Goal: Information Seeking & Learning: Learn about a topic

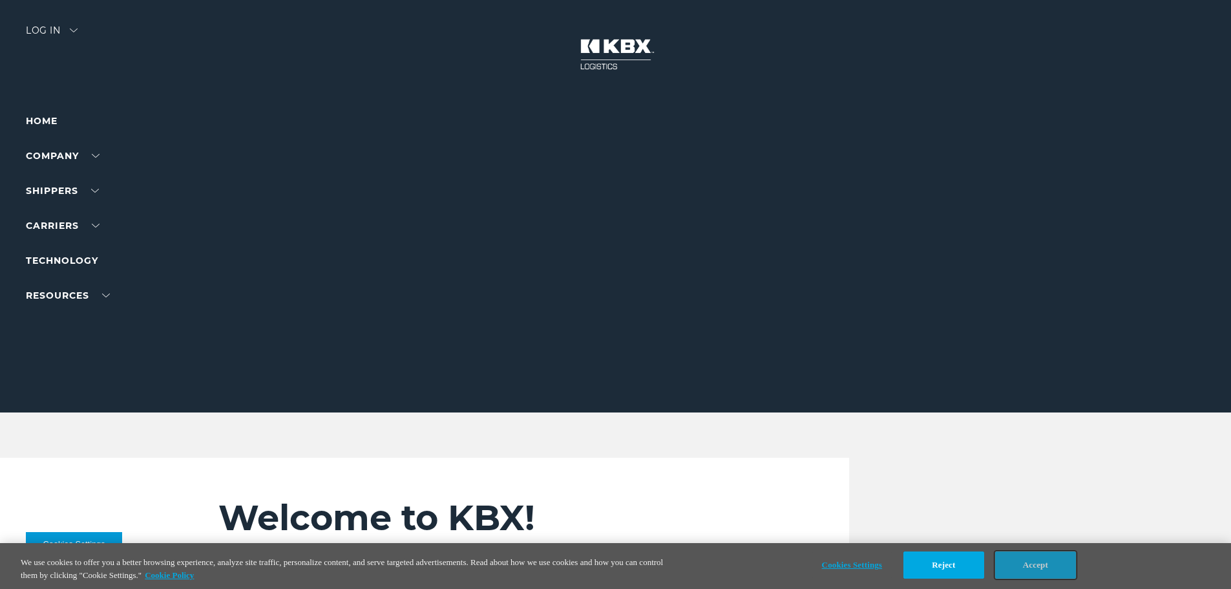
click at [1035, 562] on button "Accept" at bounding box center [1035, 564] width 81 height 27
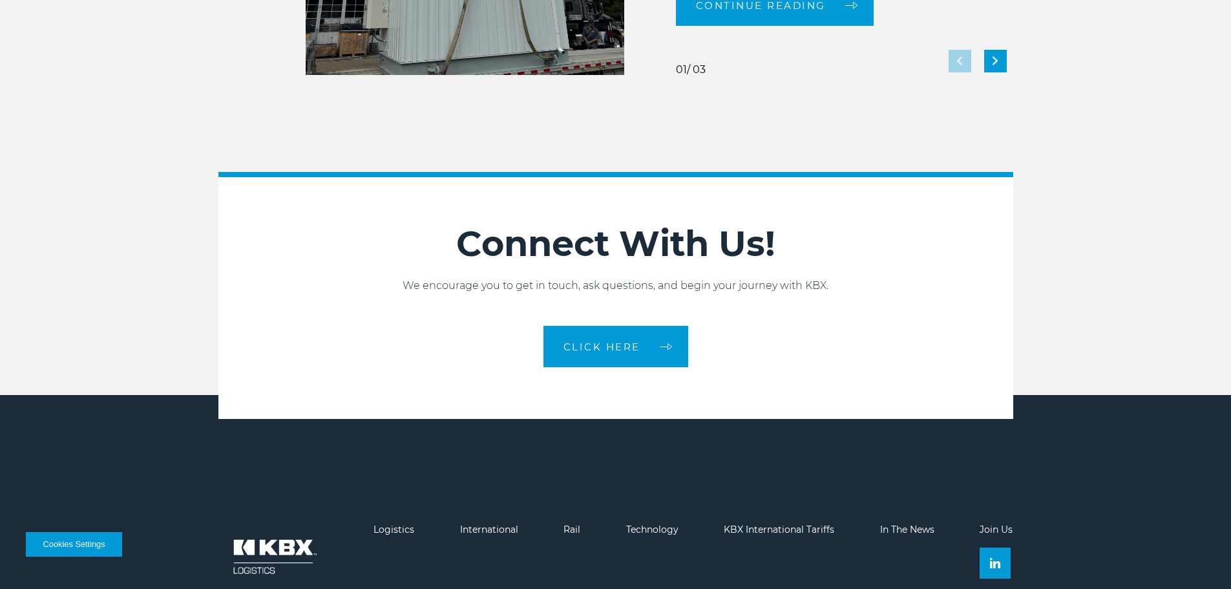
scroll to position [2883, 0]
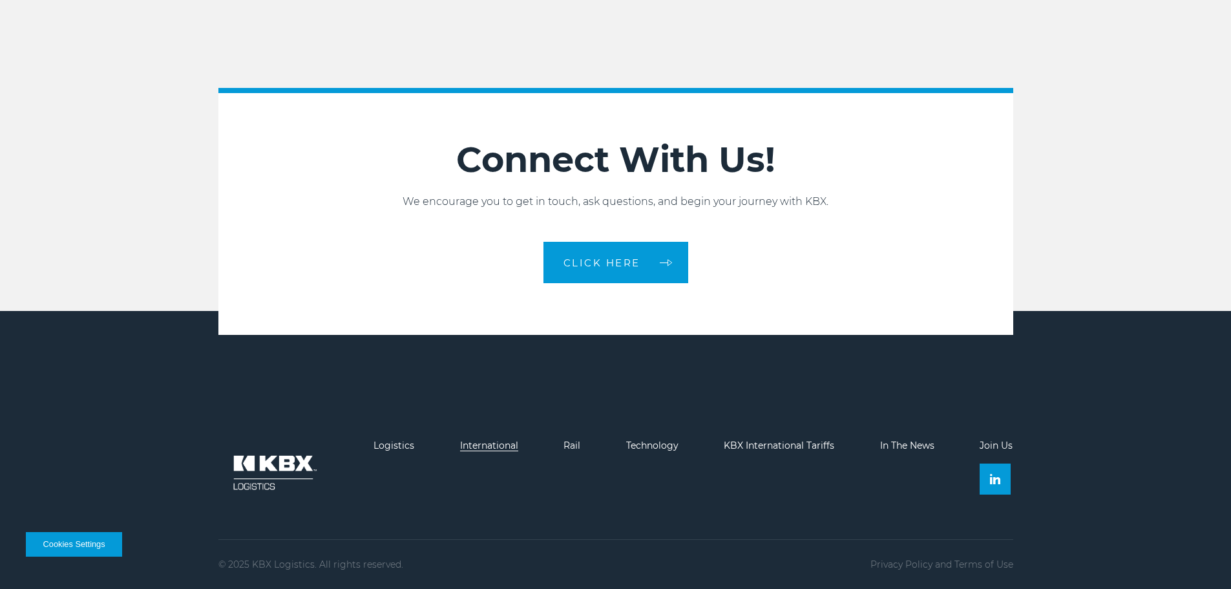
click at [486, 441] on link "International" at bounding box center [489, 445] width 58 height 12
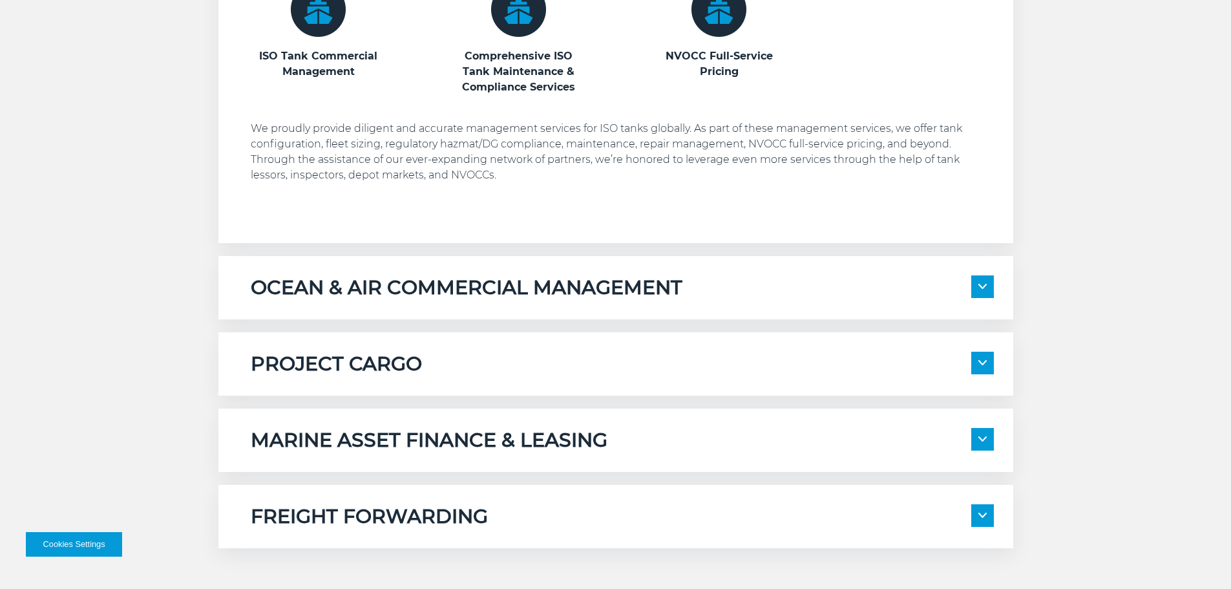
scroll to position [905, 0]
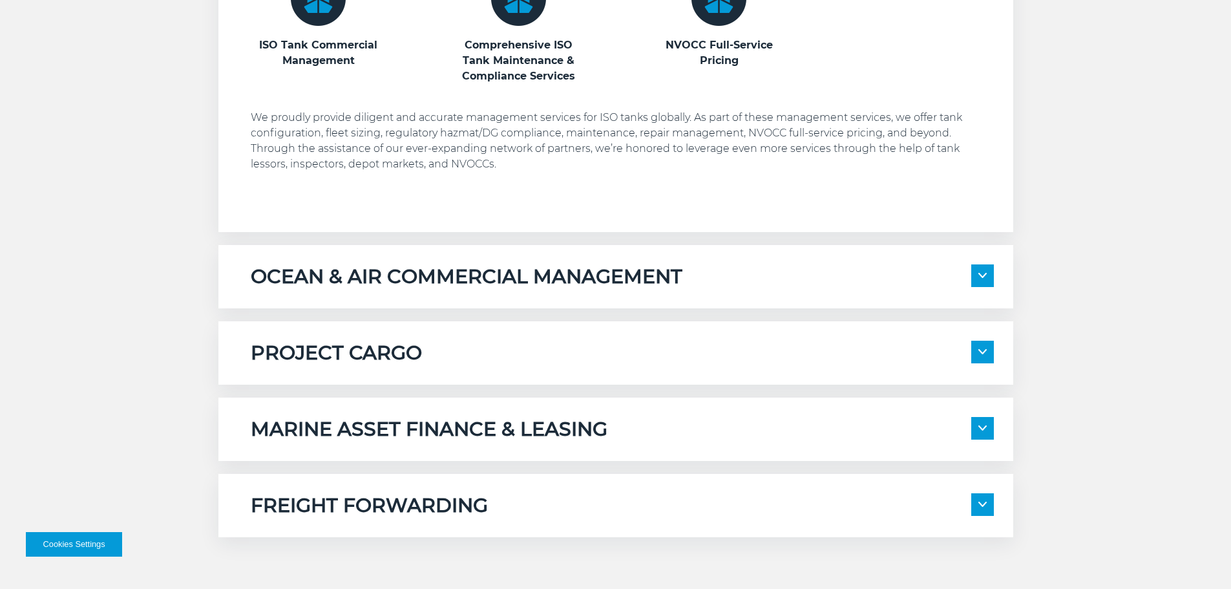
click at [585, 269] on h5 "OCEAN & AIR COMMERCIAL MANAGEMENT" at bounding box center [467, 276] width 432 height 25
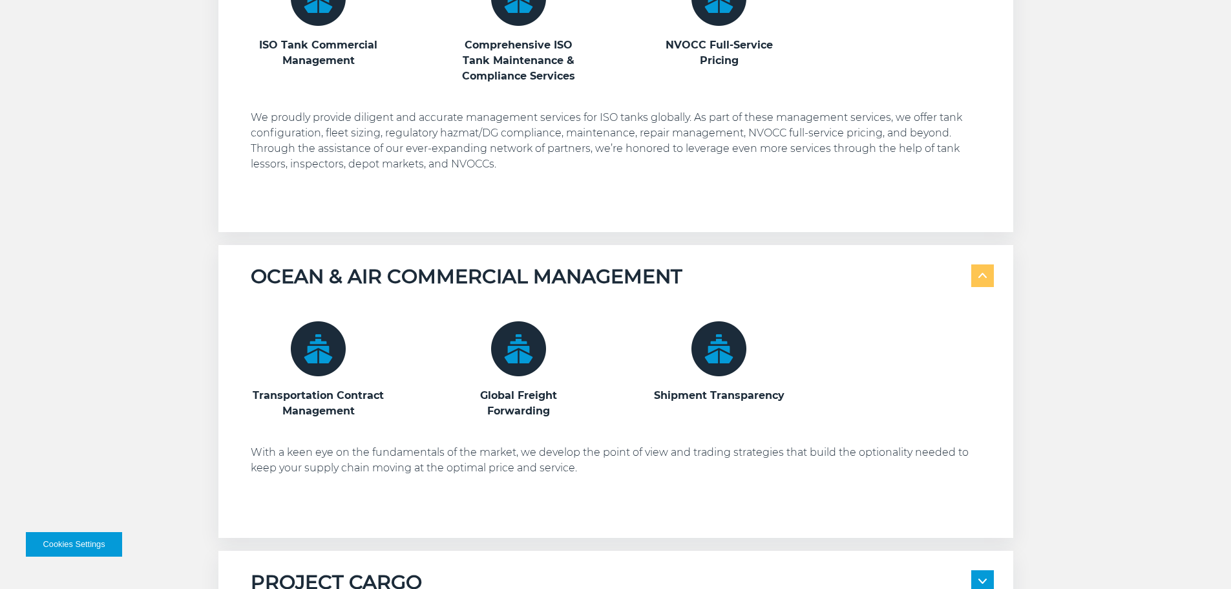
click at [331, 445] on div "Transportation Contract Management Global Freight Forwarding Shipment Transpare…" at bounding box center [622, 403] width 743 height 229
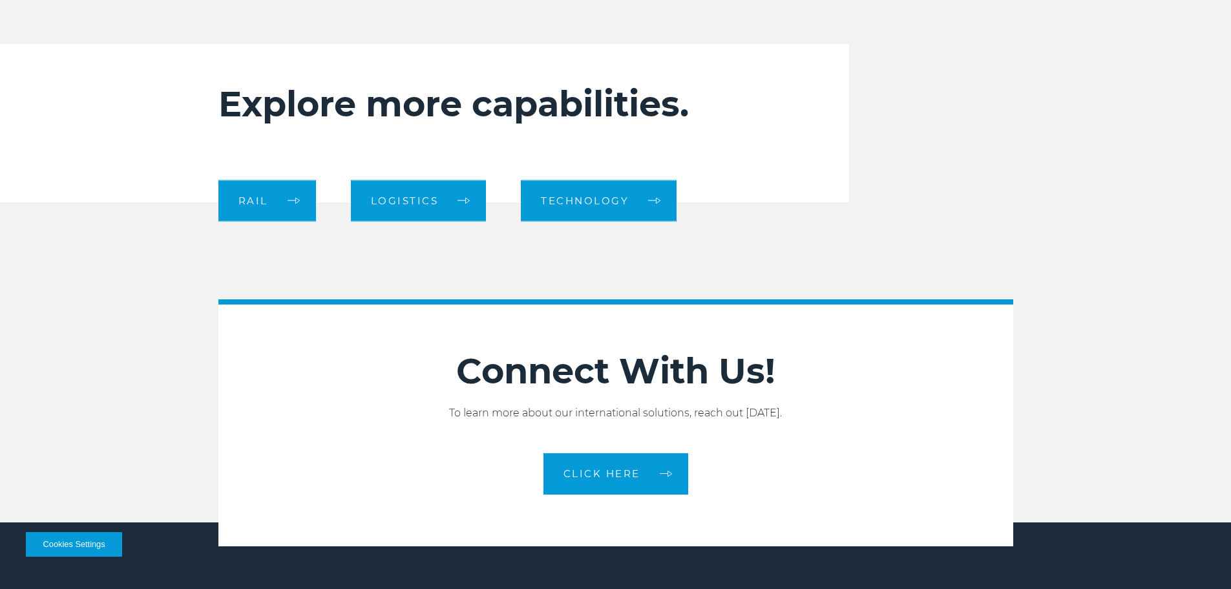
scroll to position [2132, 0]
